Goal: Check status: Check status

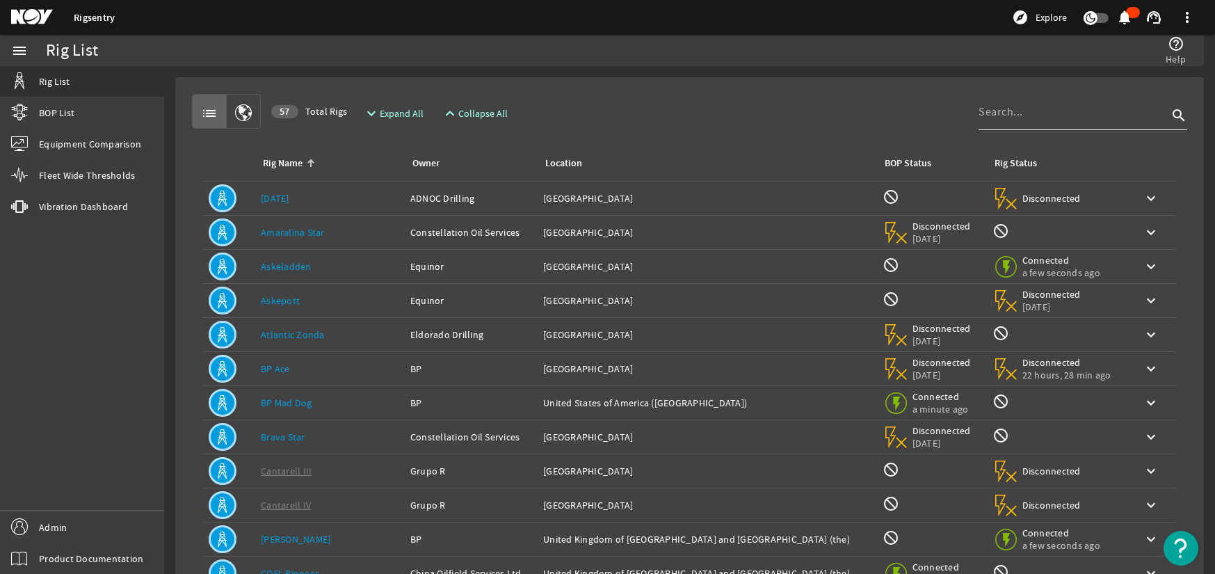
click at [1015, 117] on input at bounding box center [1072, 112] width 189 height 17
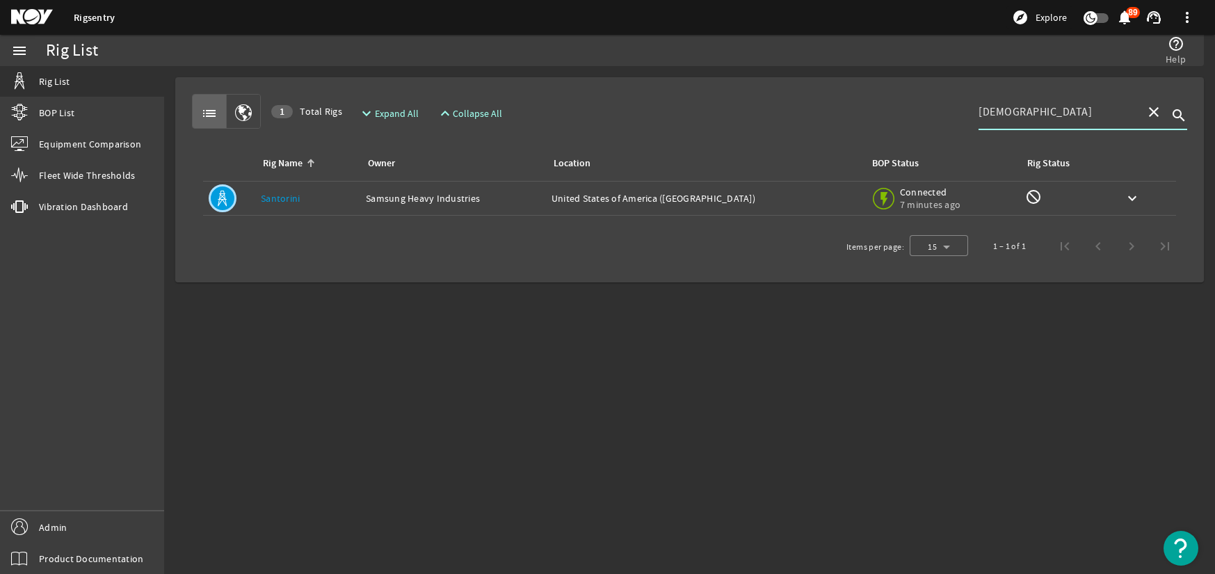
type input "[DEMOGRAPHIC_DATA]"
click at [309, 199] on div "Rig Name: [GEOGRAPHIC_DATA]" at bounding box center [308, 198] width 94 height 14
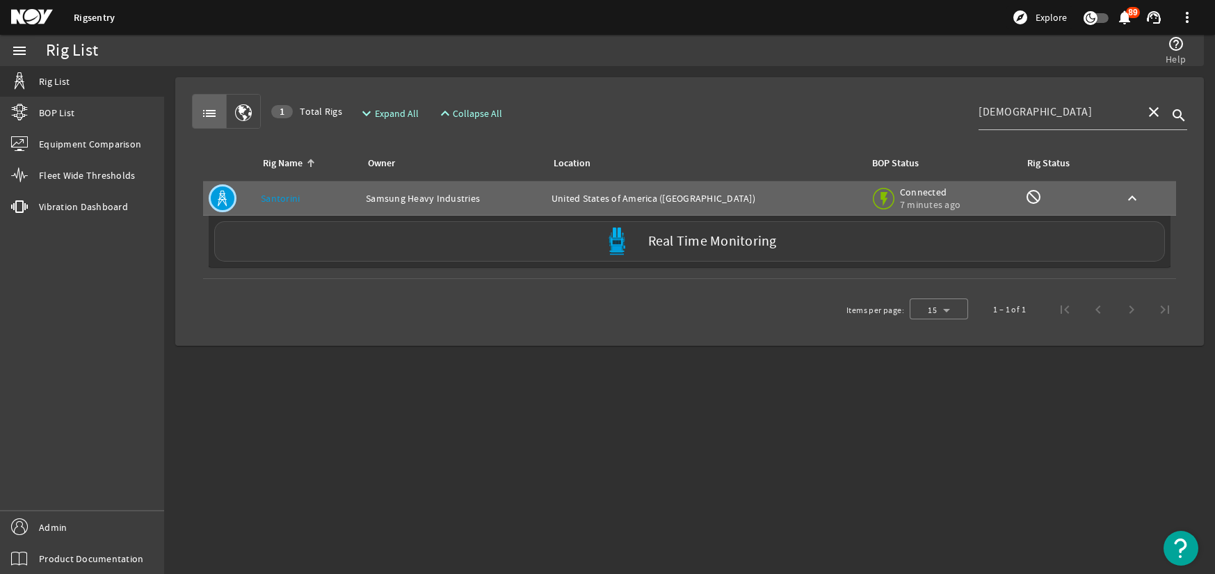
click at [367, 243] on div "Real Time Monitoring" at bounding box center [689, 241] width 951 height 40
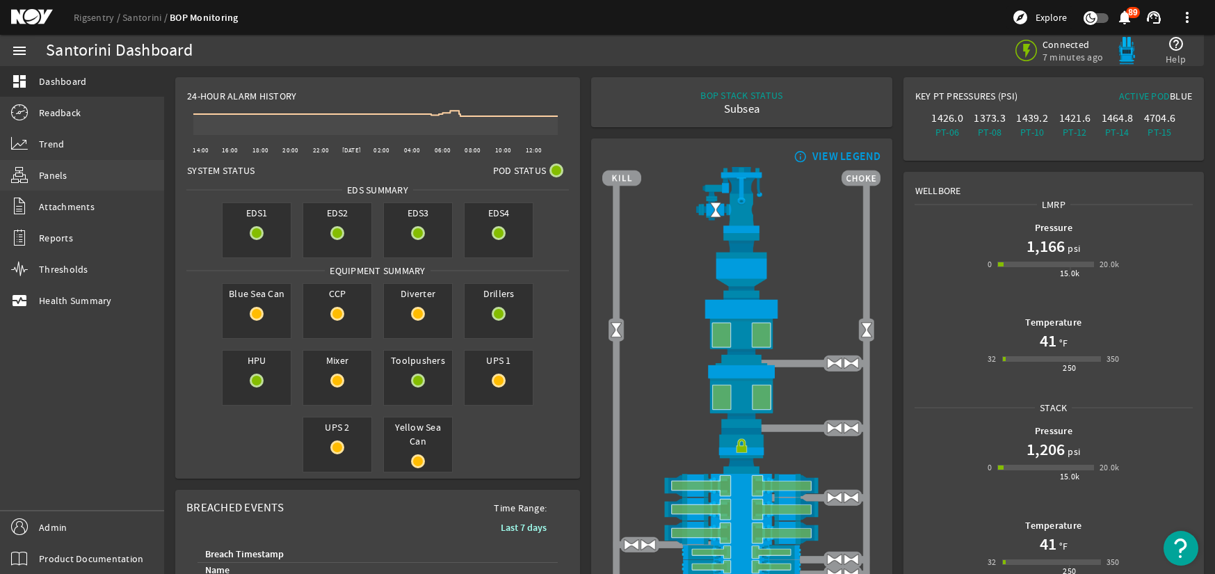
click at [50, 163] on link "Panels" at bounding box center [82, 175] width 164 height 31
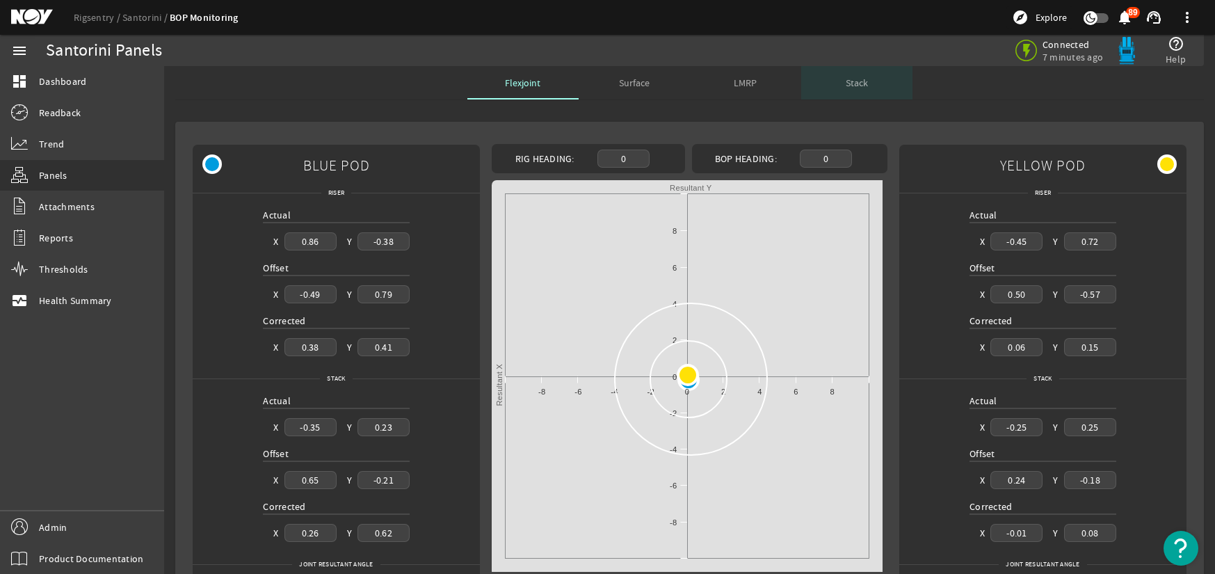
click at [865, 81] on div "Stack" at bounding box center [856, 82] width 111 height 33
